Goal: Check status: Check status

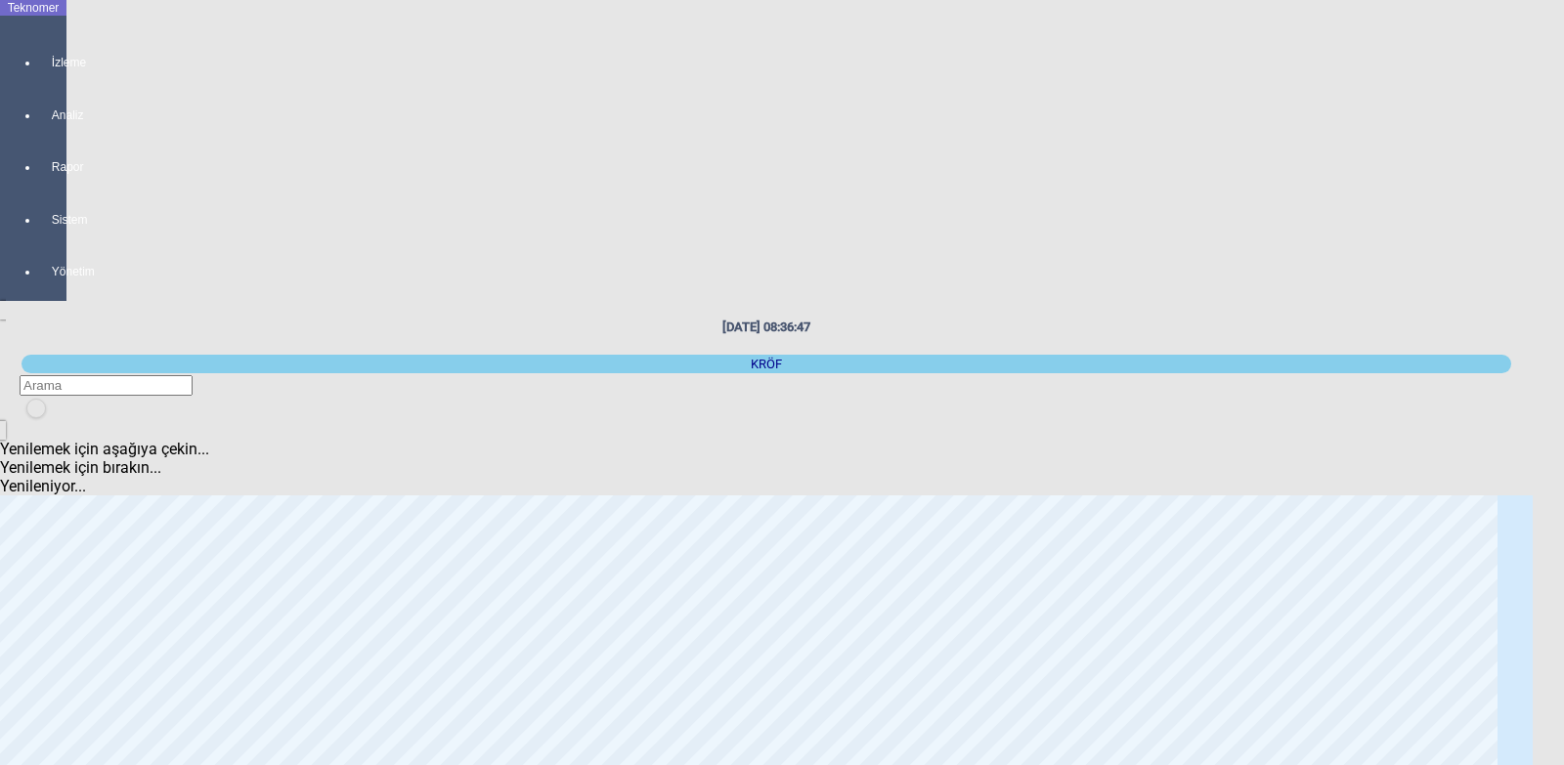
scroll to position [98, 0]
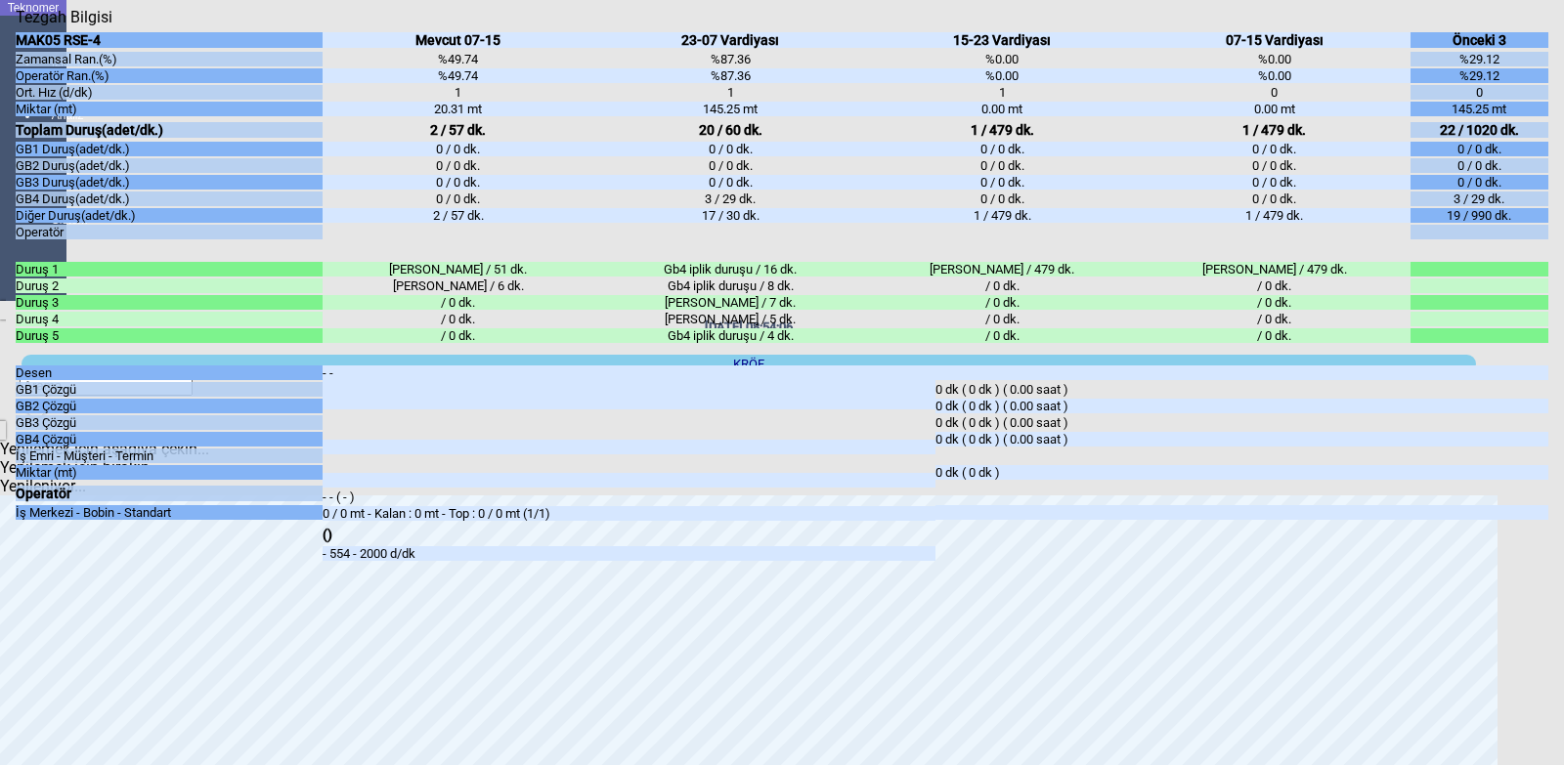
click at [16, 26] on icon "Kapat" at bounding box center [16, 26] width 0 height 0
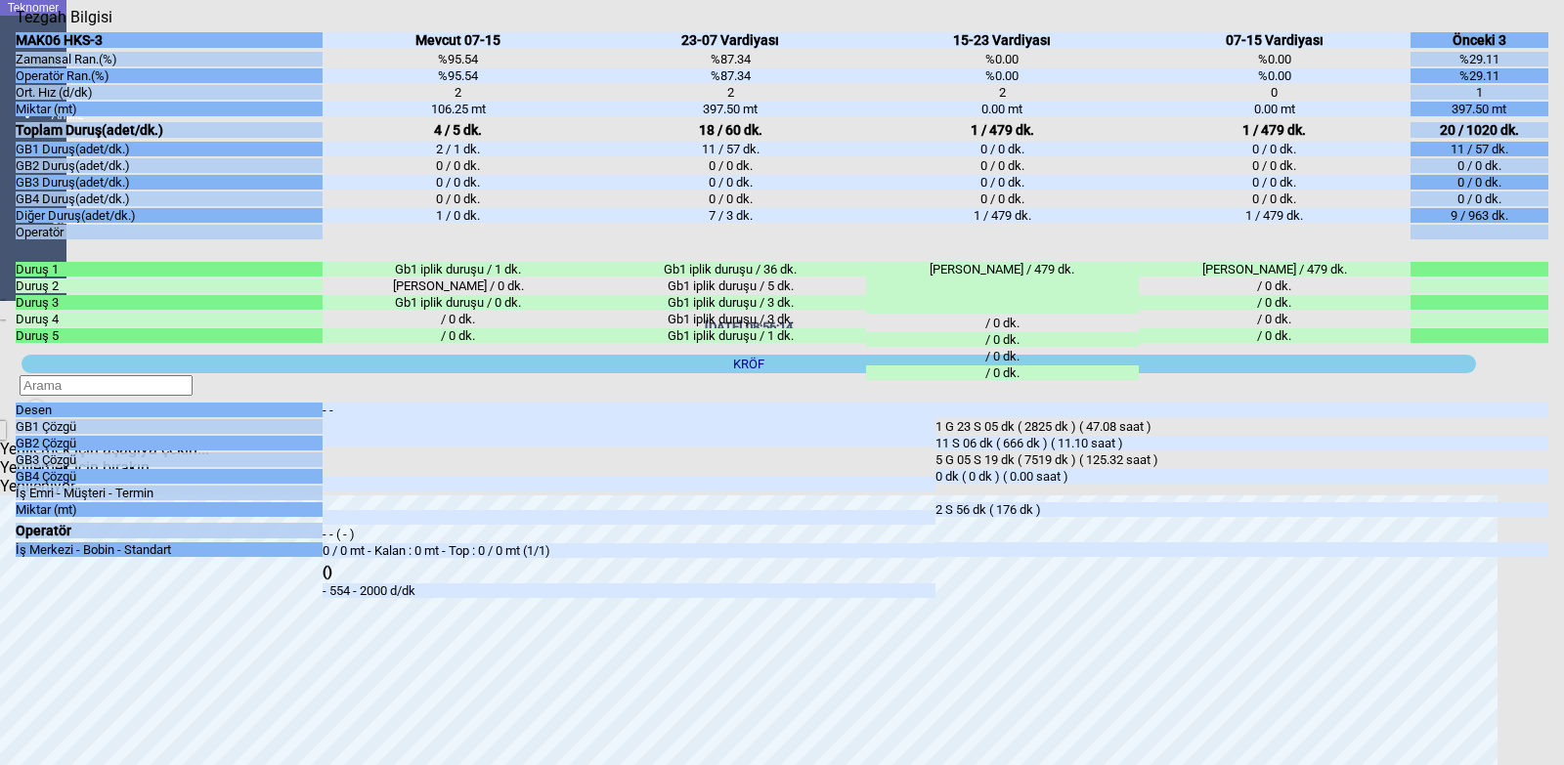
click at [16, 26] on icon "Kapat" at bounding box center [16, 26] width 0 height 0
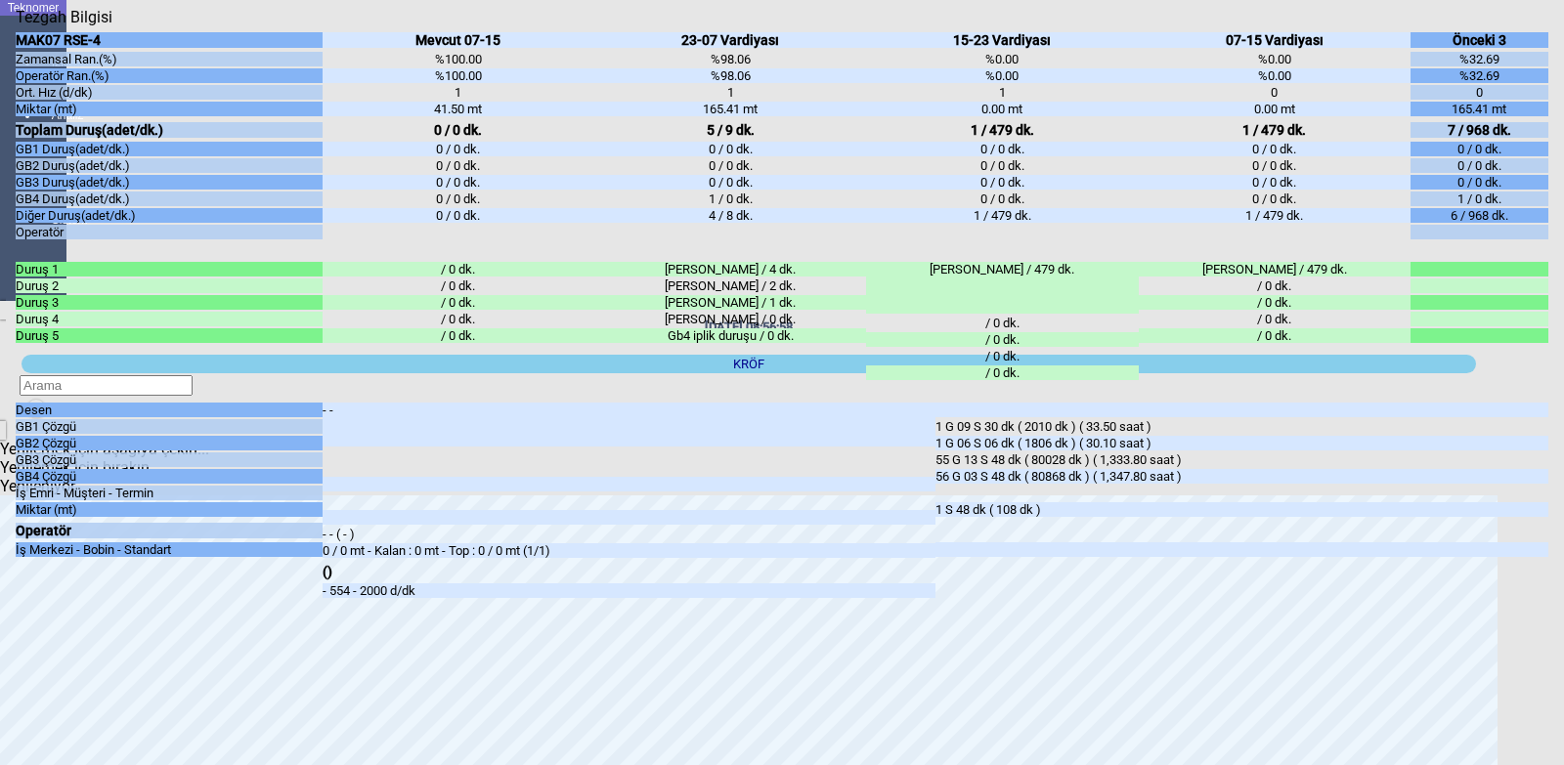
click at [16, 26] on icon "Kapat" at bounding box center [16, 26] width 0 height 0
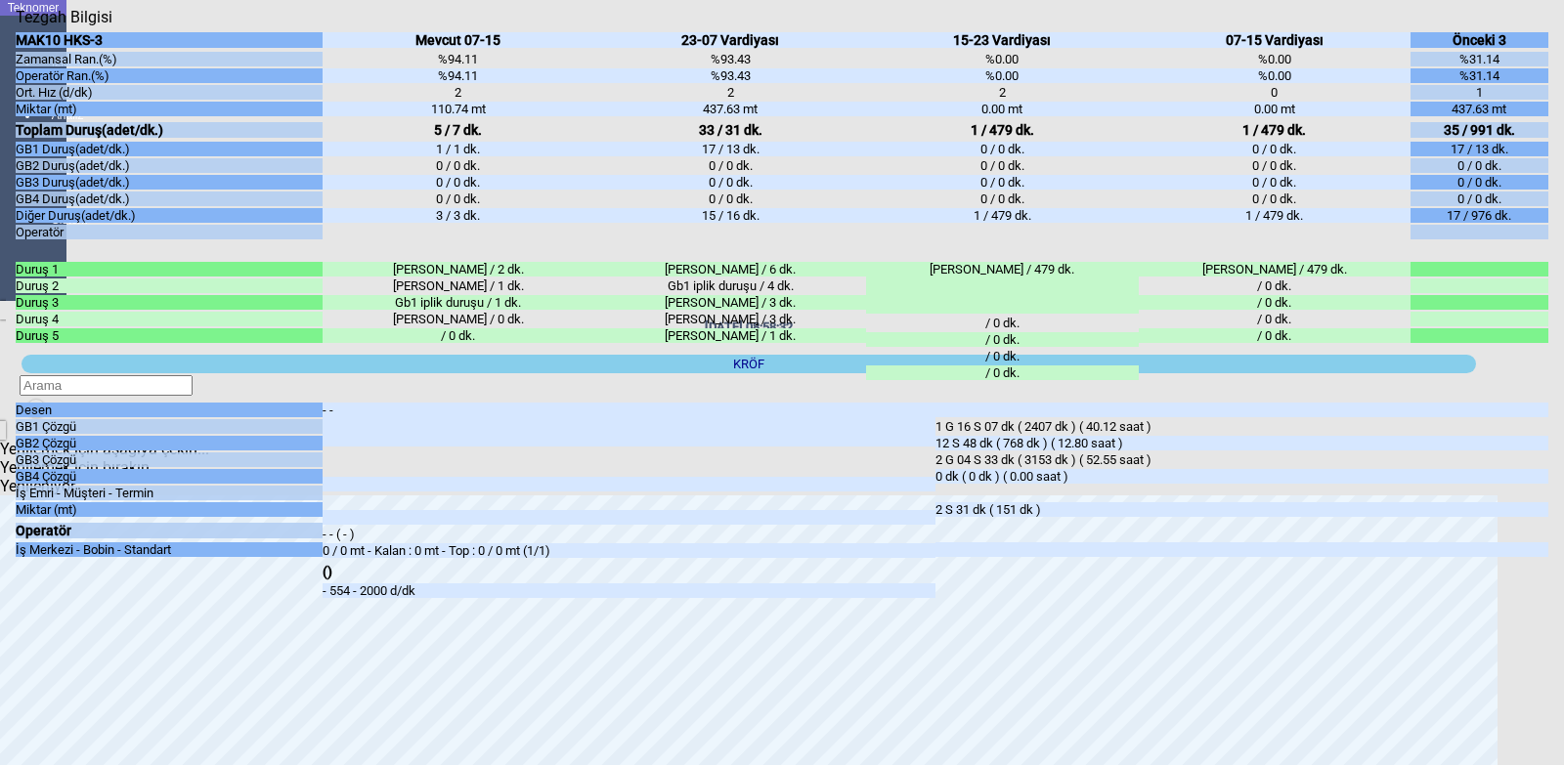
click at [16, 26] on icon "Kapat" at bounding box center [16, 26] width 0 height 0
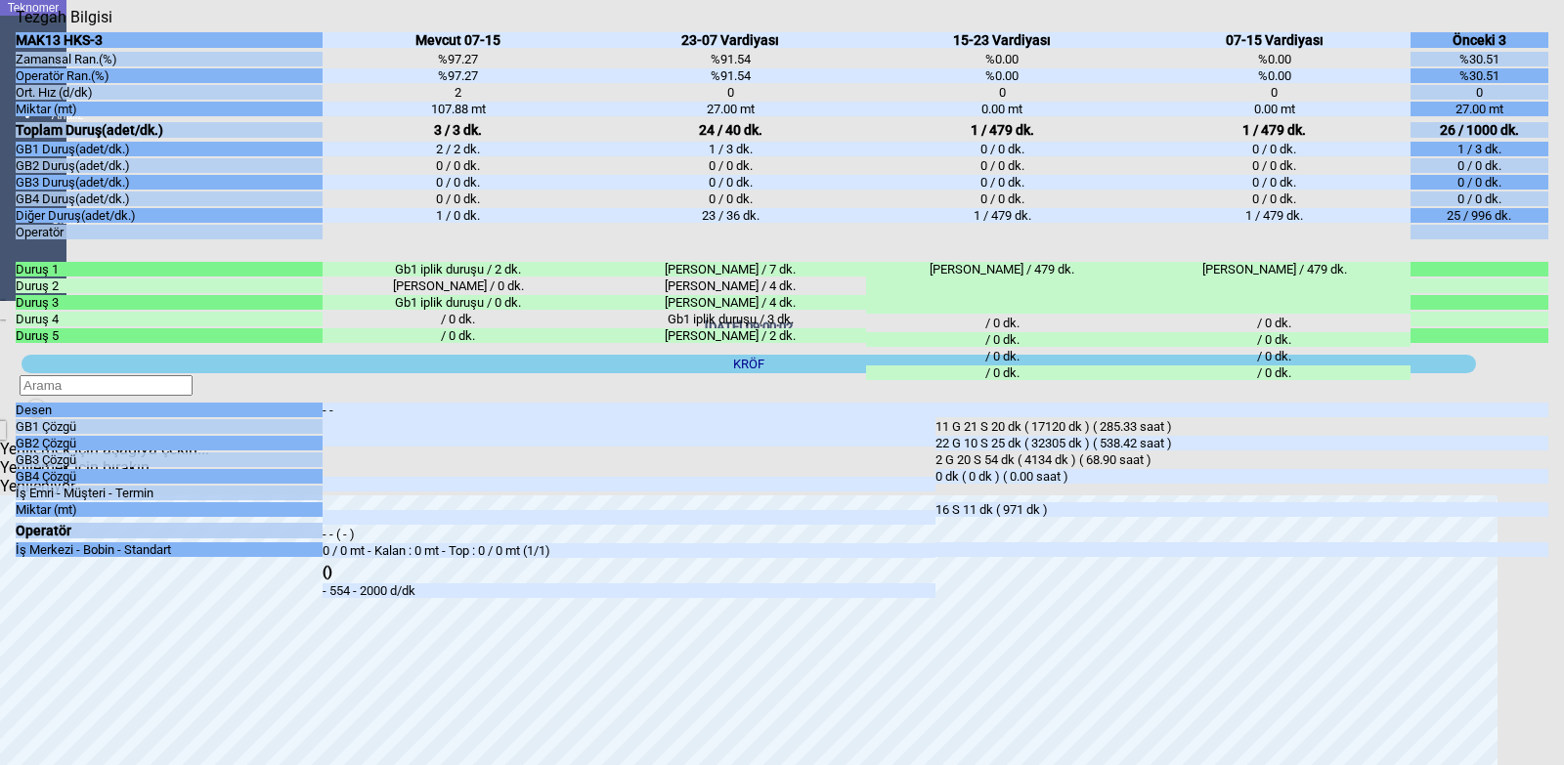
click at [16, 26] on icon "Kapat" at bounding box center [16, 26] width 0 height 0
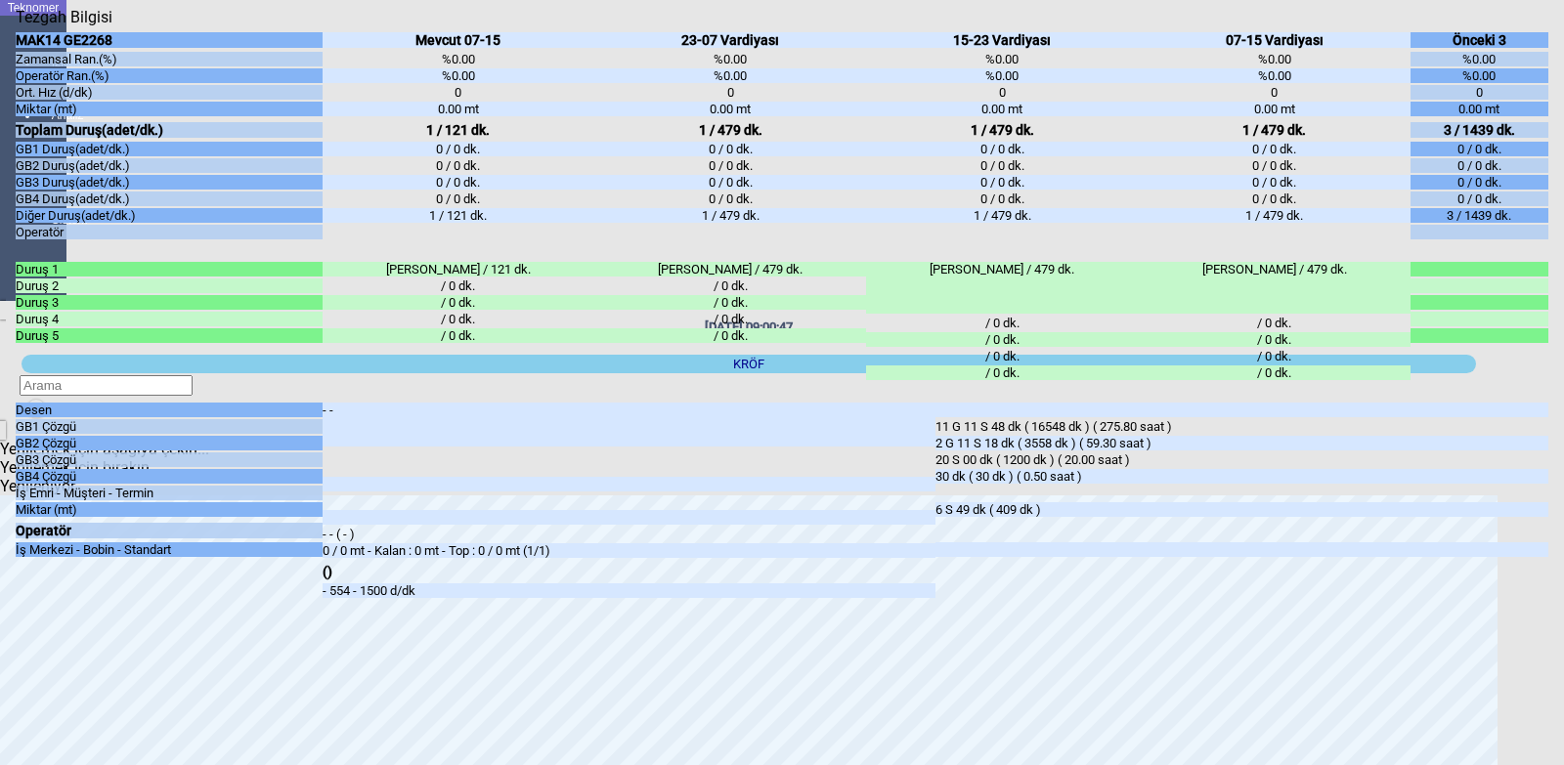
click at [16, 26] on icon "Kapat" at bounding box center [16, 26] width 0 height 0
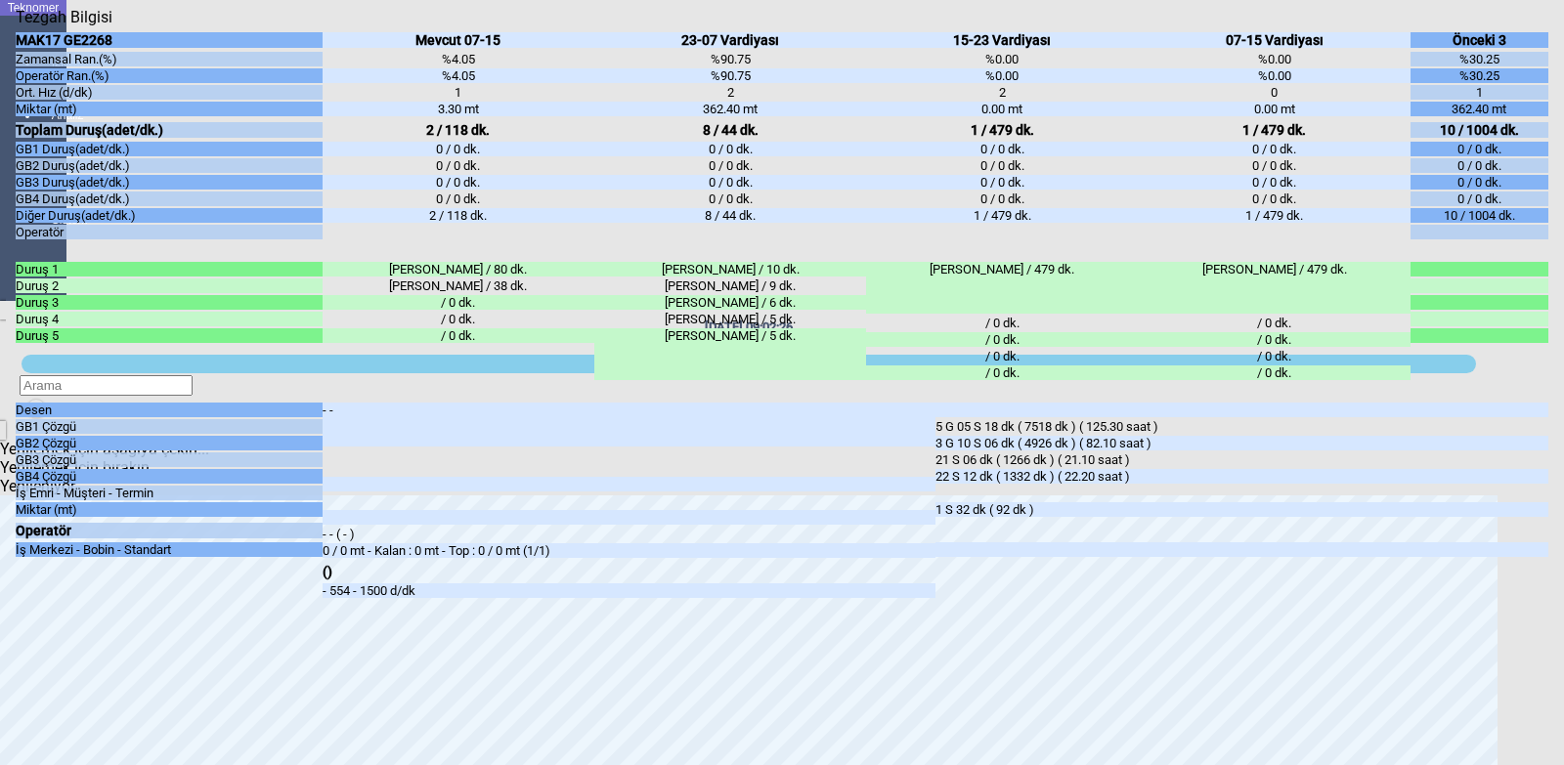
click at [16, 26] on icon "Kapat" at bounding box center [16, 26] width 0 height 0
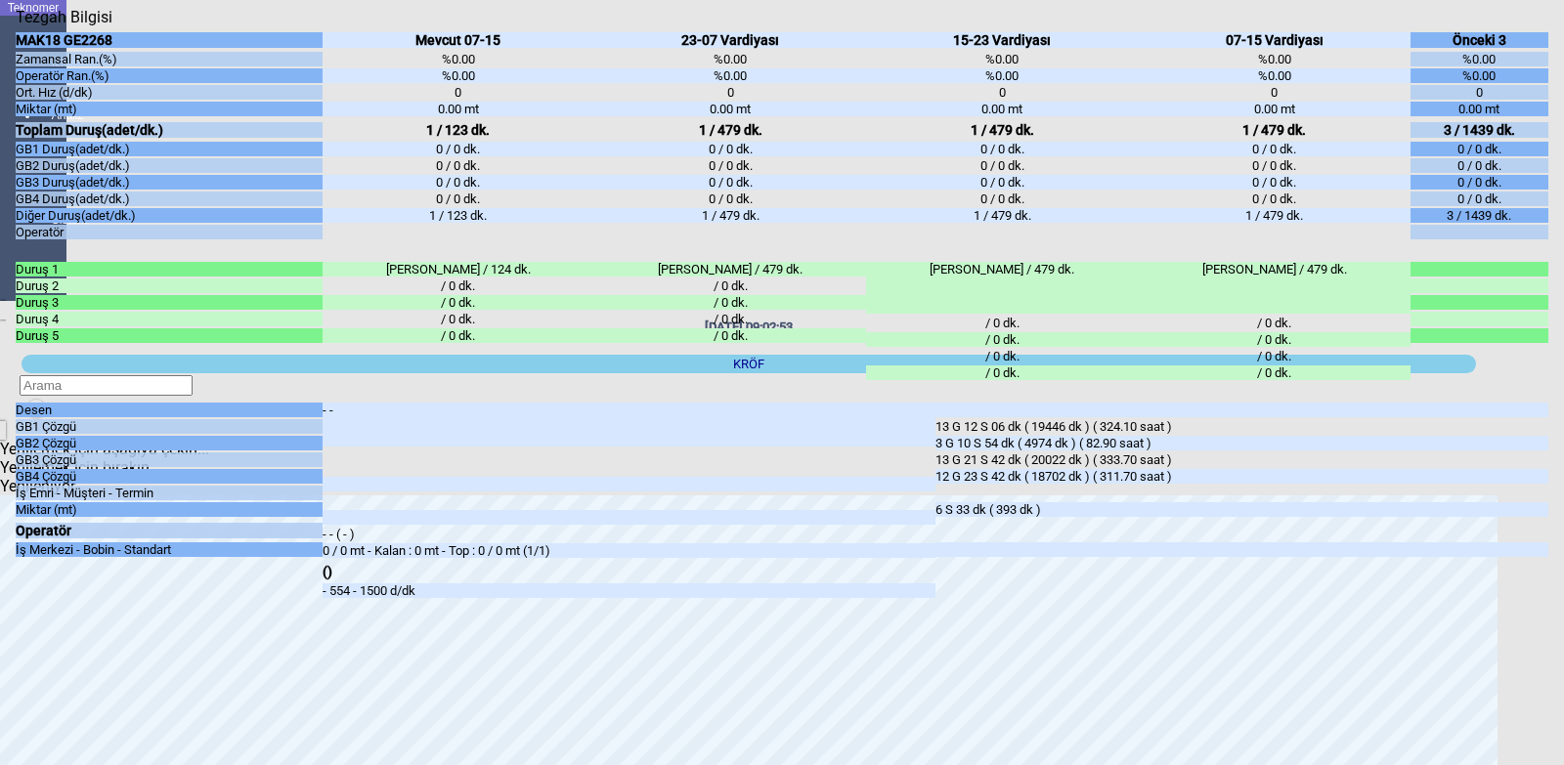
click at [16, 26] on icon "Kapat" at bounding box center [16, 26] width 0 height 0
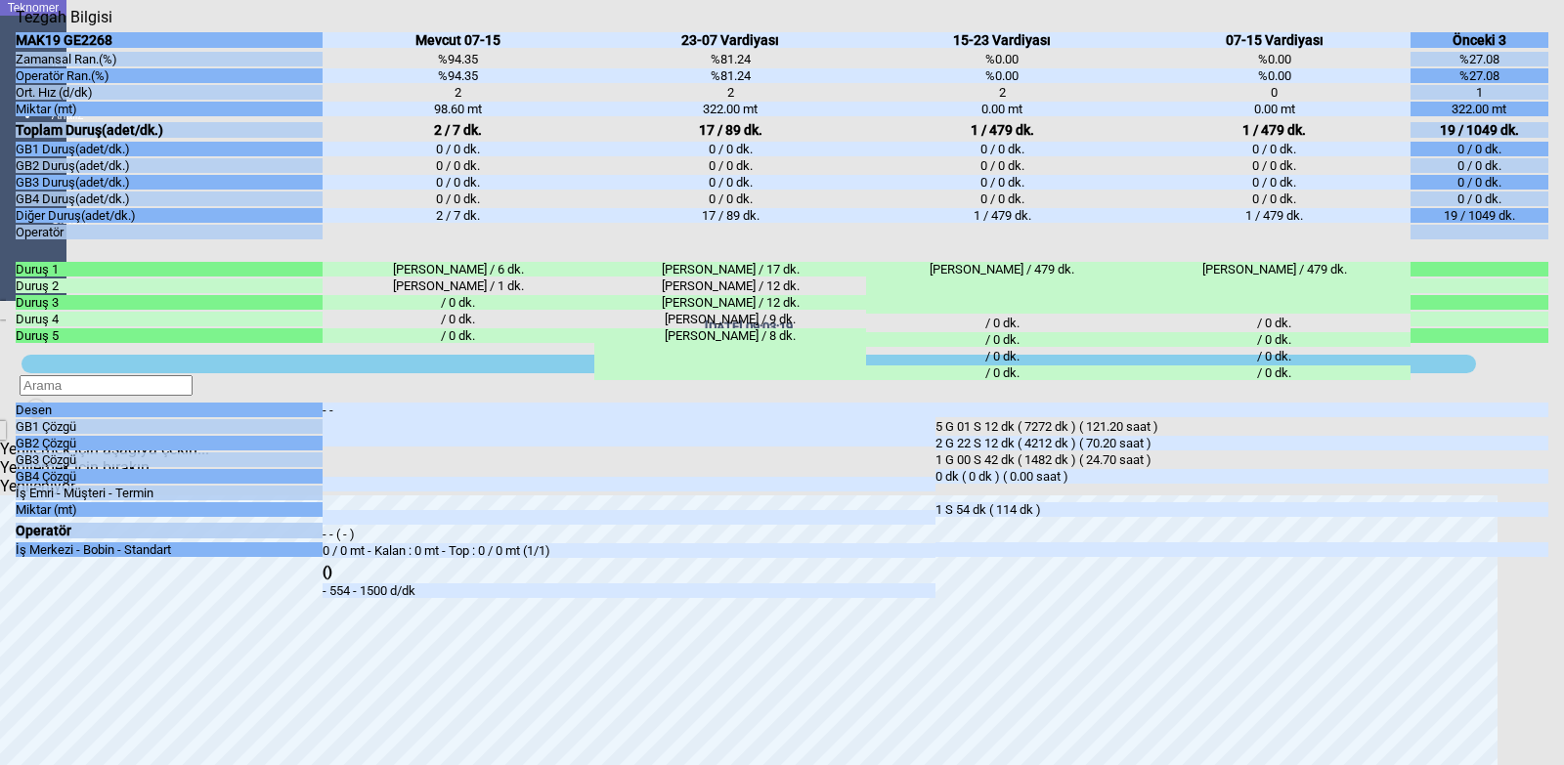
click at [16, 26] on icon "Kapat" at bounding box center [16, 26] width 0 height 0
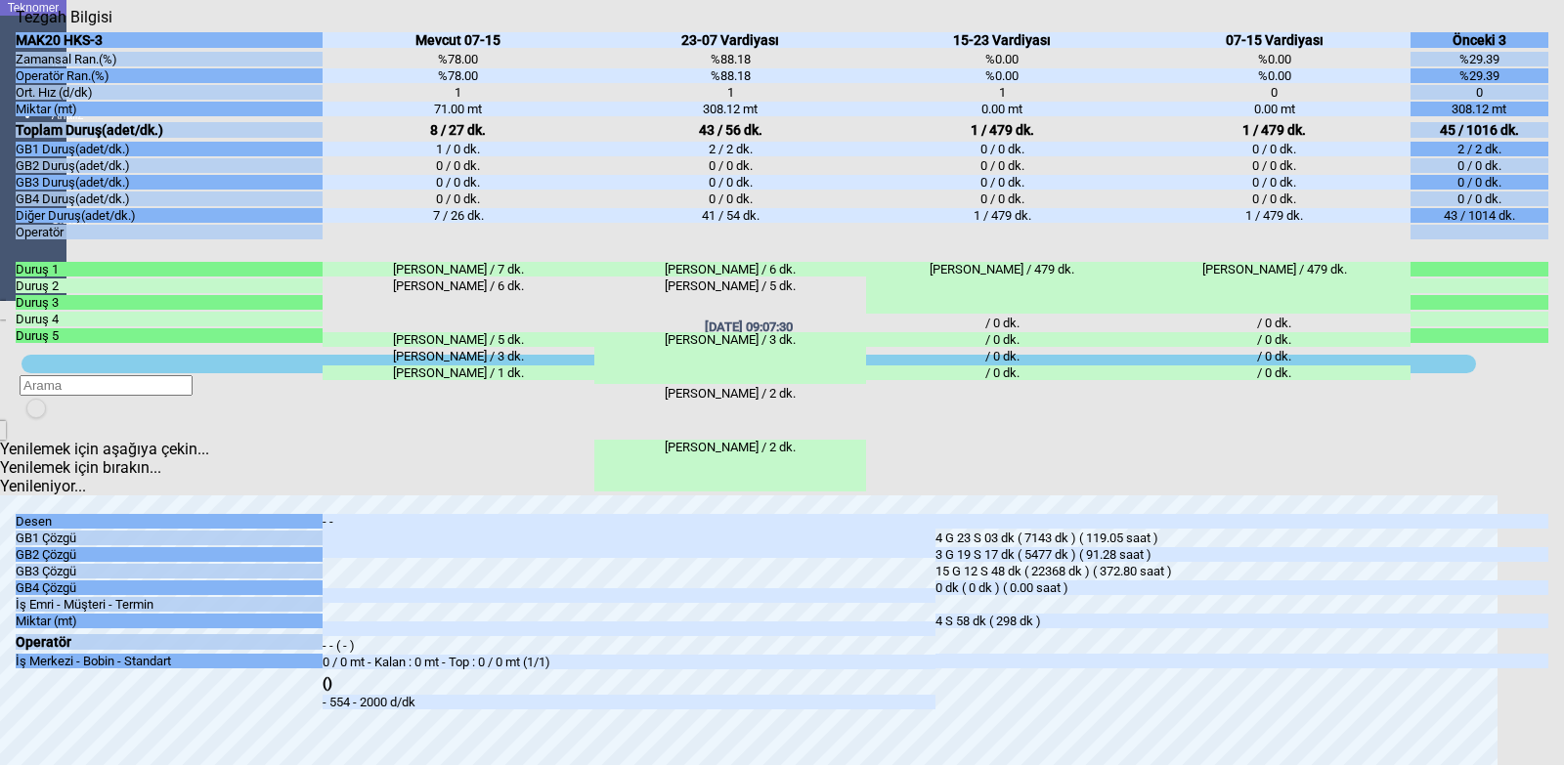
click at [16, 26] on icon "Kapat" at bounding box center [16, 26] width 0 height 0
